Goal: Task Accomplishment & Management: Manage account settings

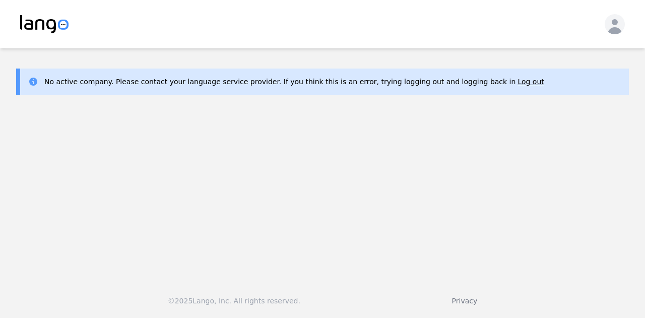
click at [613, 28] on icon "button" at bounding box center [615, 26] width 14 height 15
click at [564, 23] on div "Log out" at bounding box center [322, 24] width 605 height 20
click at [626, 83] on div "No active company. Please contact your language service provider. If you think …" at bounding box center [322, 82] width 613 height 26
click at [616, 33] on icon "button" at bounding box center [615, 26] width 14 height 15
